Goal: Browse casually

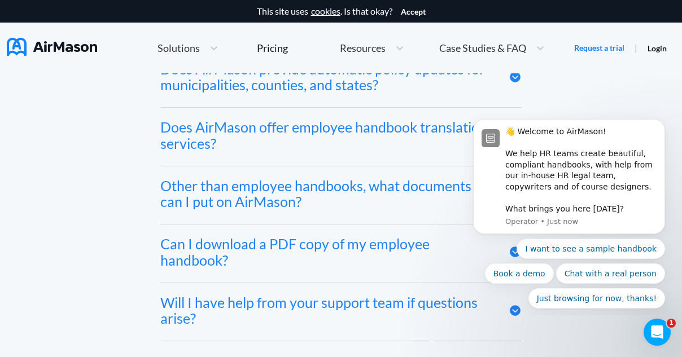
scroll to position [6193, 0]
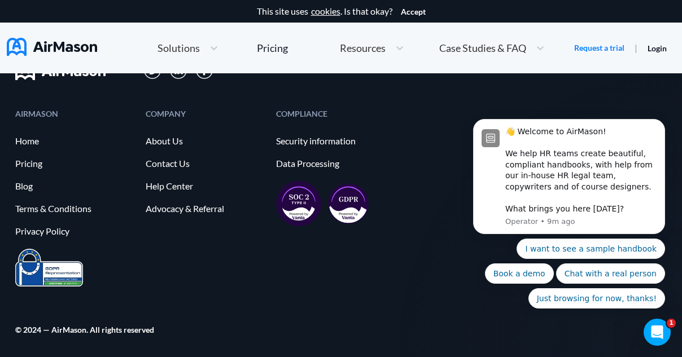
click at [467, 243] on div "👋 Welcome to AirMason! We help HR teams create beautiful, compliant handbooks, …" at bounding box center [569, 238] width 208 height 141
